Goal: Check status: Check status

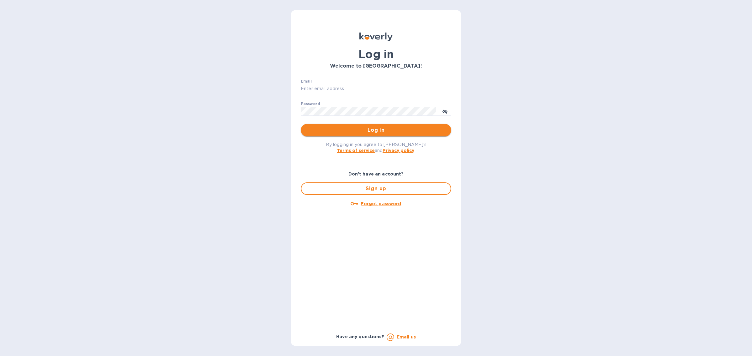
type input "alyssa@straightaheadbeauty.com"
click at [400, 135] on button "Log in" at bounding box center [376, 130] width 150 height 13
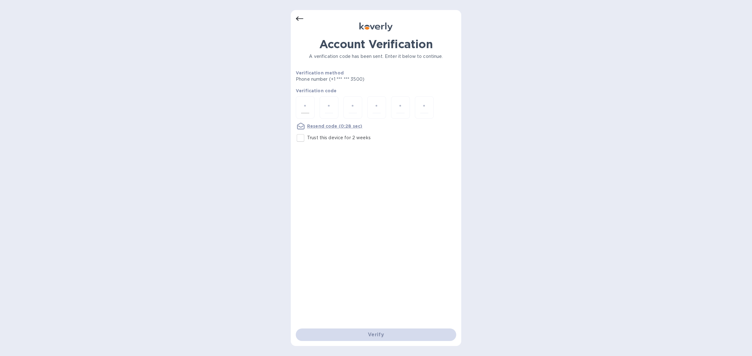
click at [300, 105] on div at bounding box center [305, 107] width 19 height 22
type input "7"
type input "1"
type input "0"
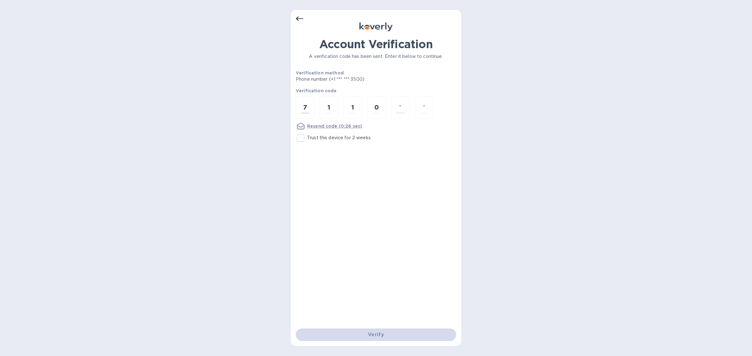
type input "4"
type input "1"
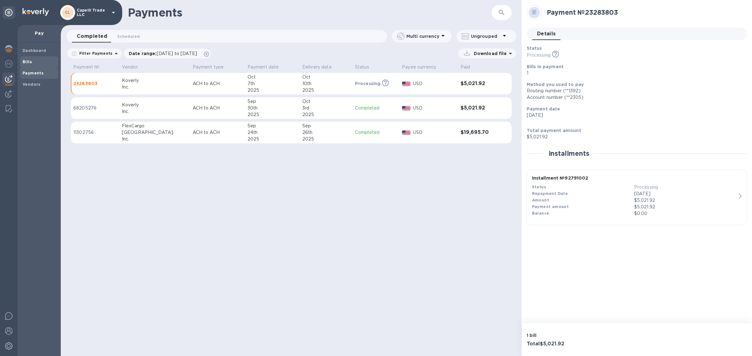
click at [27, 60] on b "Bills" at bounding box center [27, 61] width 9 height 5
